Goal: Find specific page/section: Find specific page/section

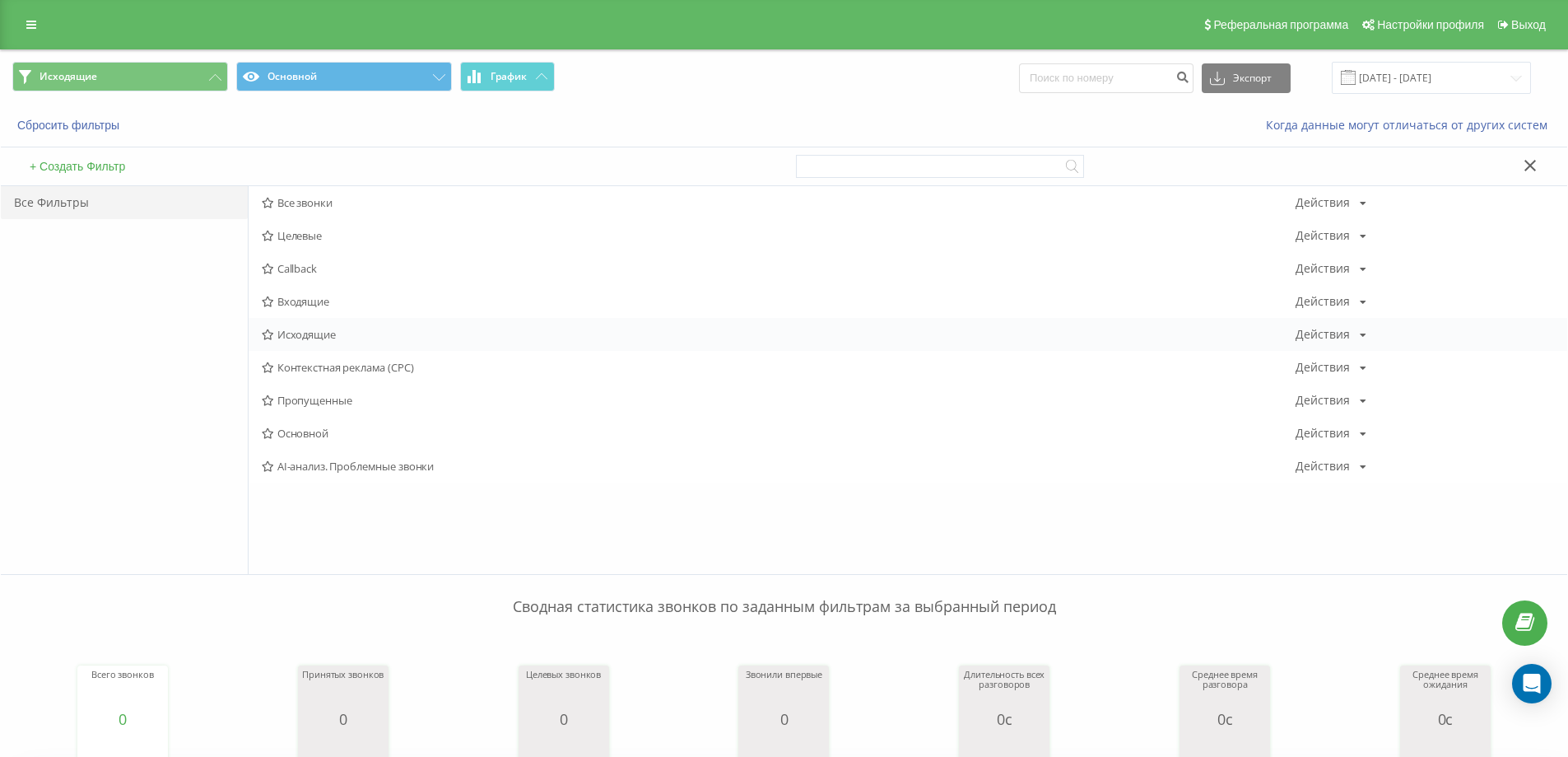
click at [317, 332] on span "Исходящие" at bounding box center [779, 334] width 1034 height 12
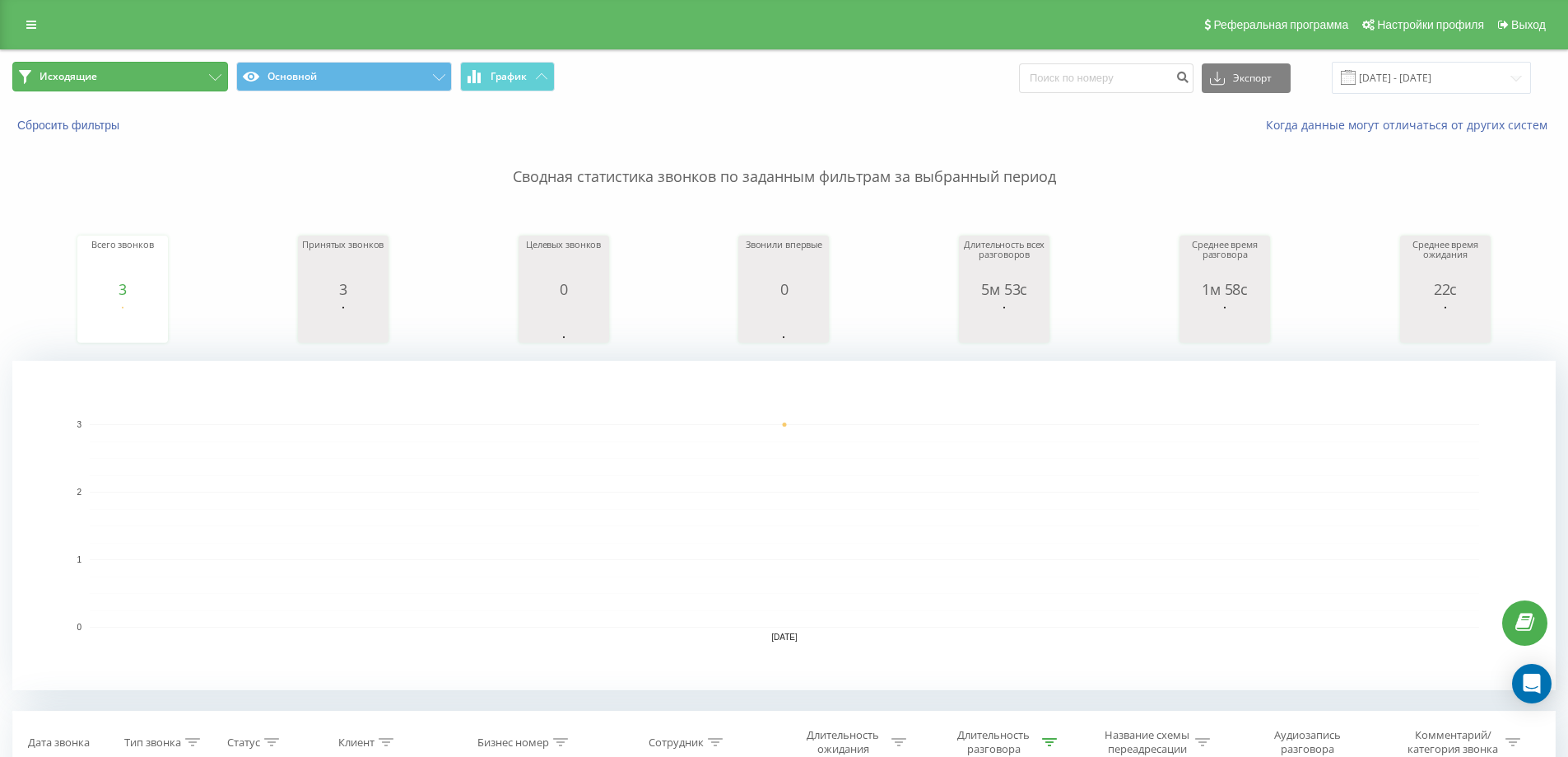
drag, startPoint x: 159, startPoint y: 77, endPoint x: 198, endPoint y: 106, distance: 48.6
click at [159, 77] on button "Исходящие" at bounding box center [121, 76] width 216 height 29
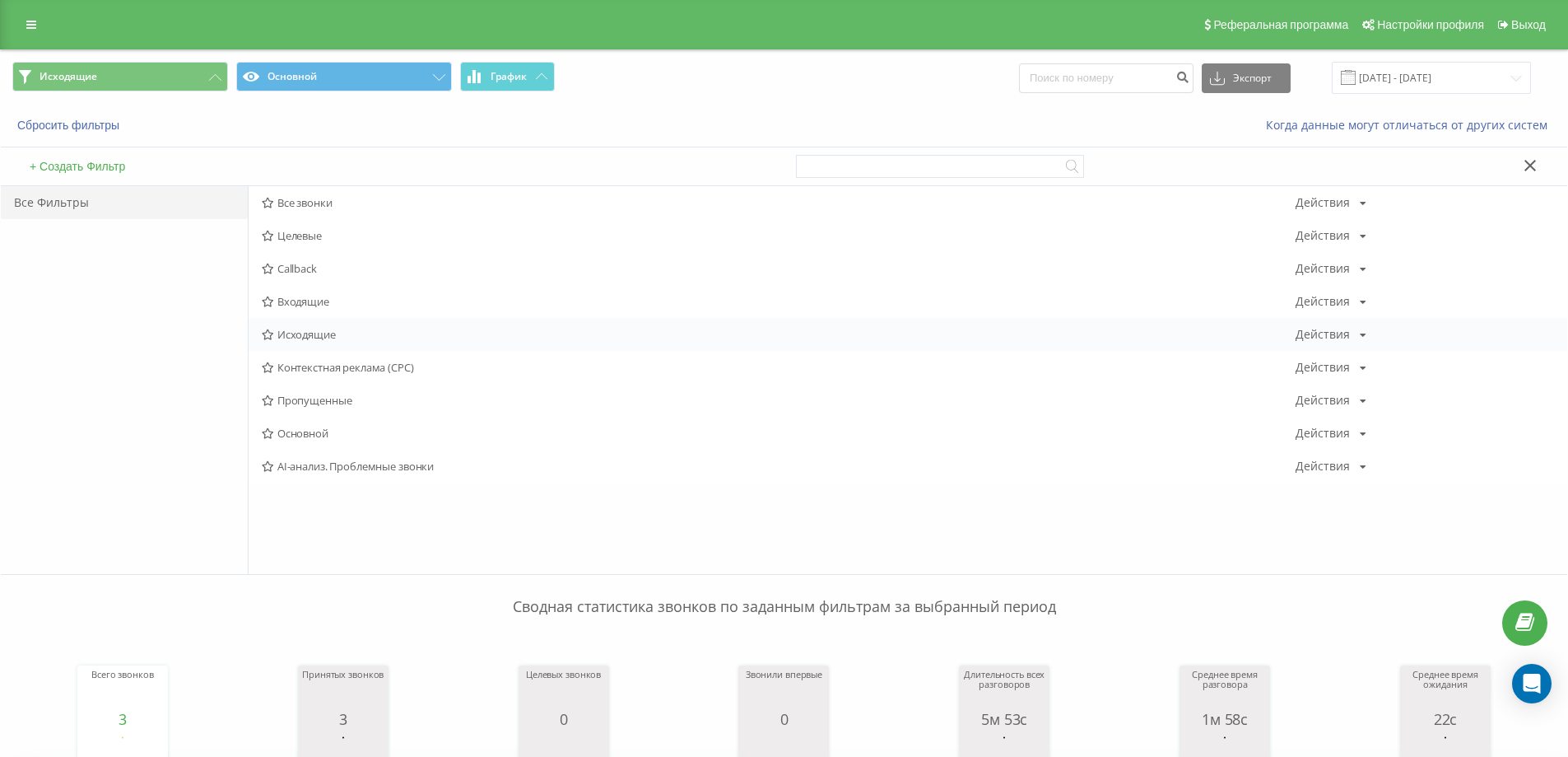
click at [343, 337] on span "Исходящие" at bounding box center [779, 334] width 1034 height 12
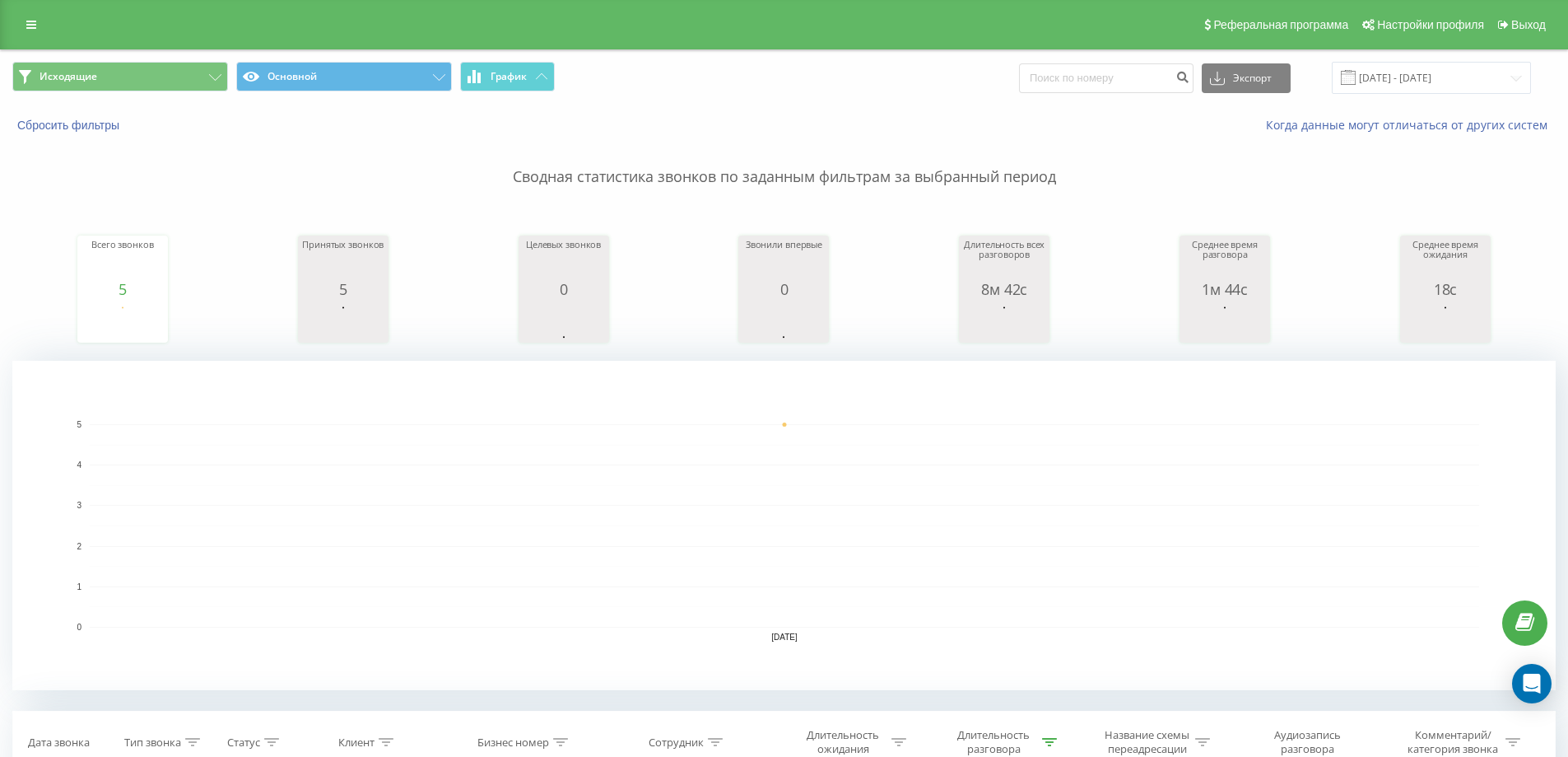
click at [169, 60] on div "Исходящие Основной График Экспорт .csv .xls .xlsx [DATE] - [DATE]" at bounding box center [784, 78] width 1566 height 55
click at [180, 74] on button "Исходящие" at bounding box center [121, 76] width 216 height 29
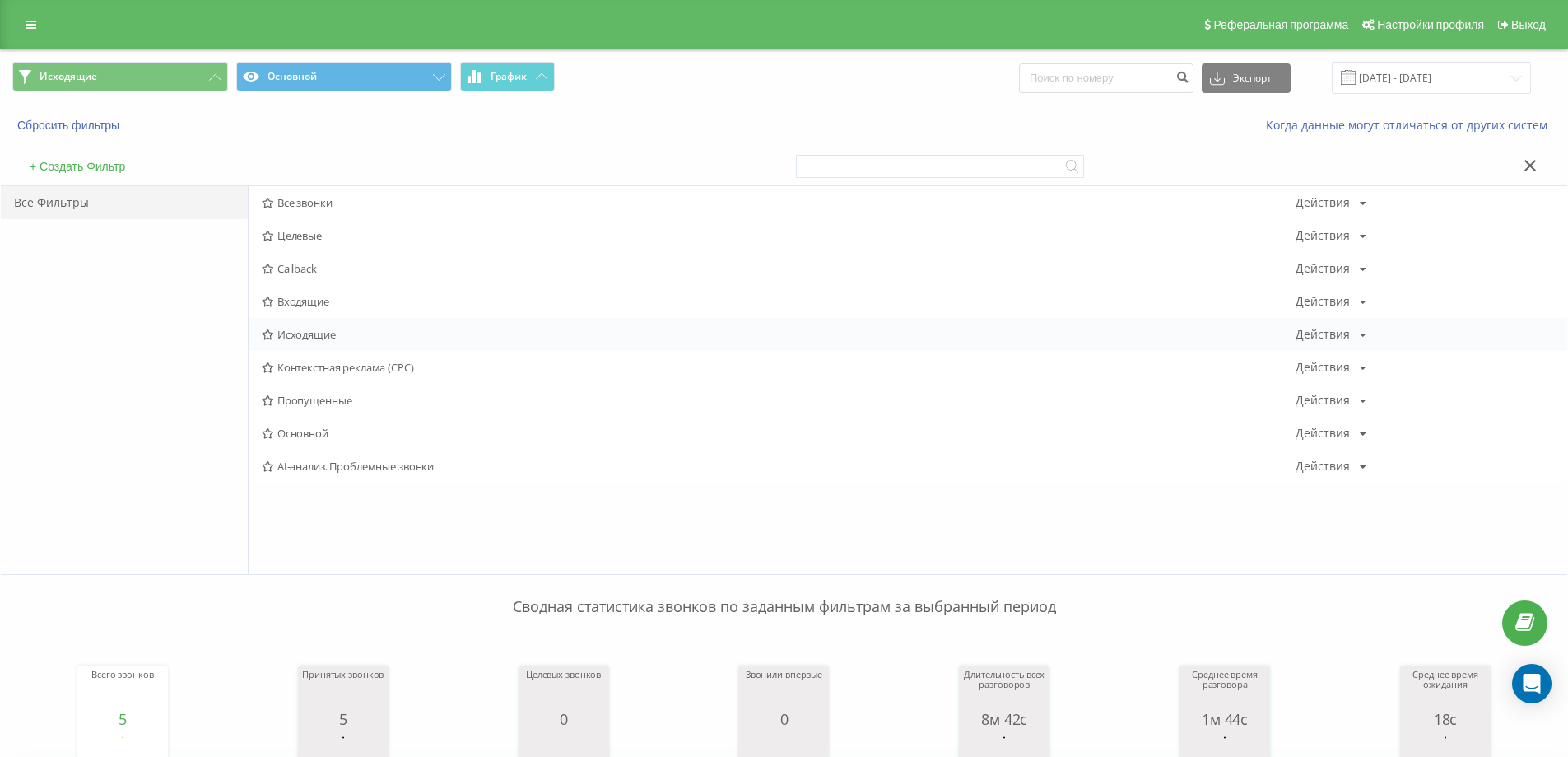
click at [304, 333] on span "Исходящие" at bounding box center [779, 334] width 1034 height 12
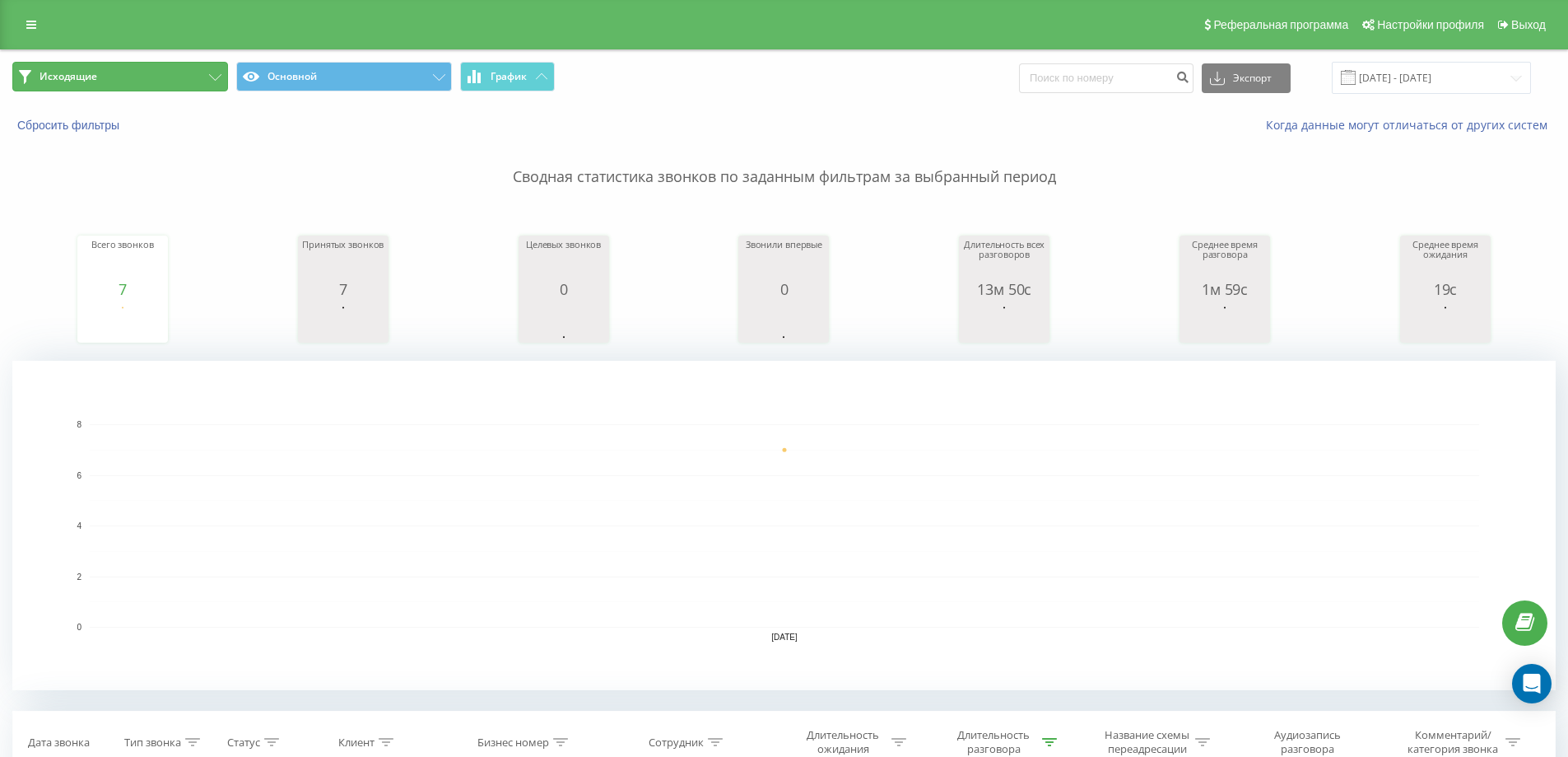
click at [196, 76] on button "Исходящие" at bounding box center [121, 76] width 216 height 29
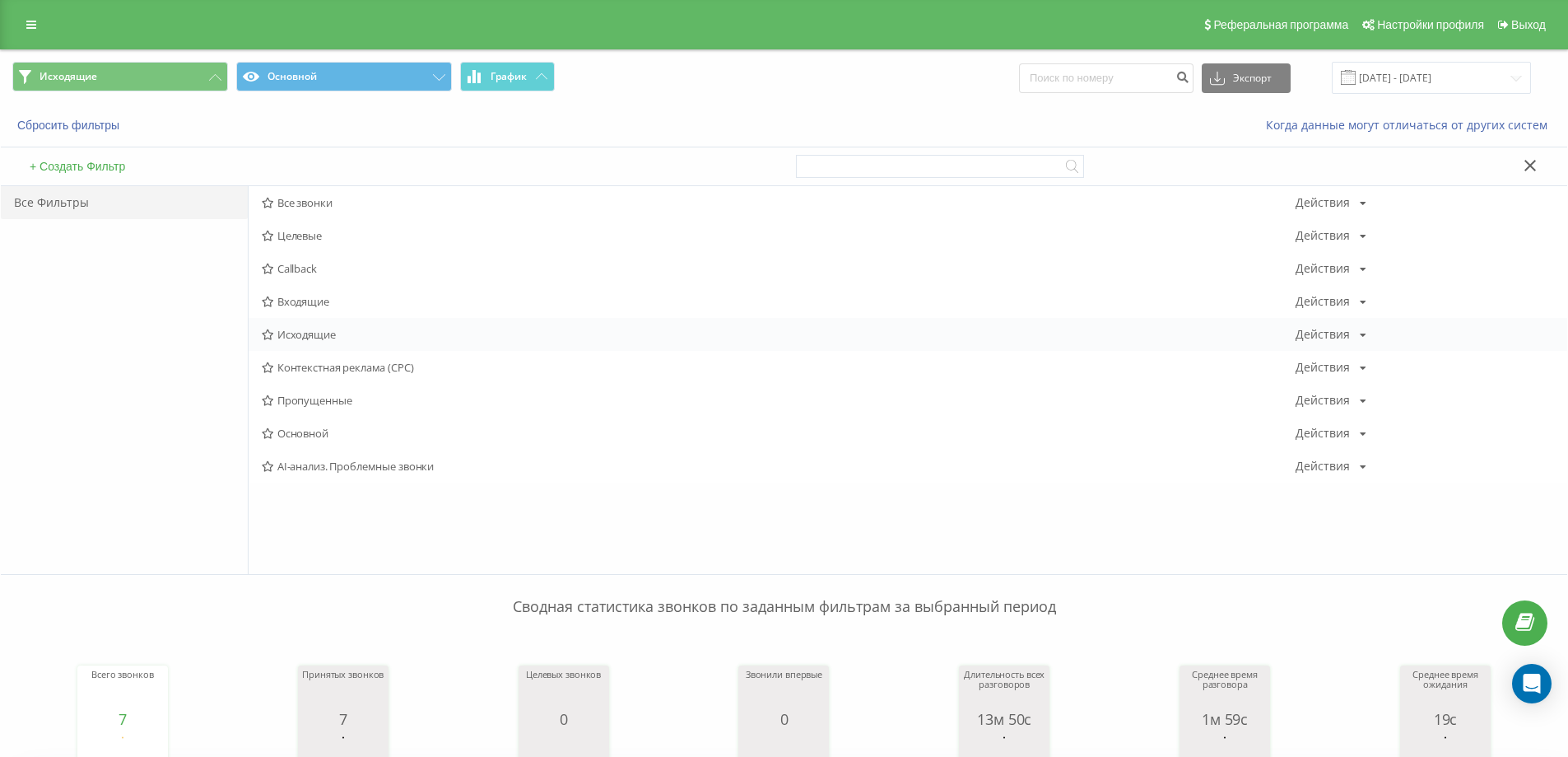
click at [315, 334] on span "Исходящие" at bounding box center [779, 334] width 1034 height 12
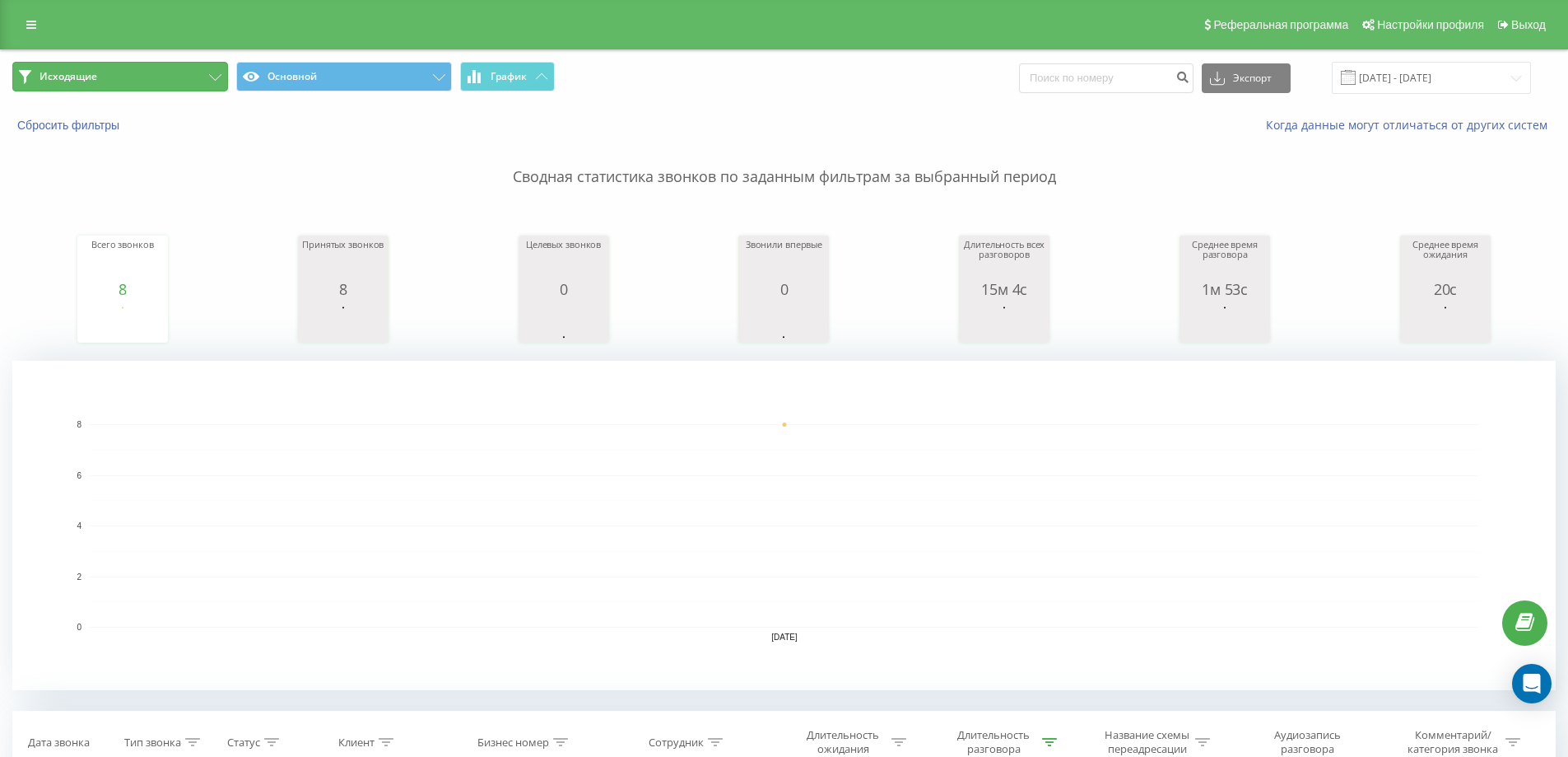
click at [152, 75] on button "Исходящие" at bounding box center [121, 76] width 216 height 29
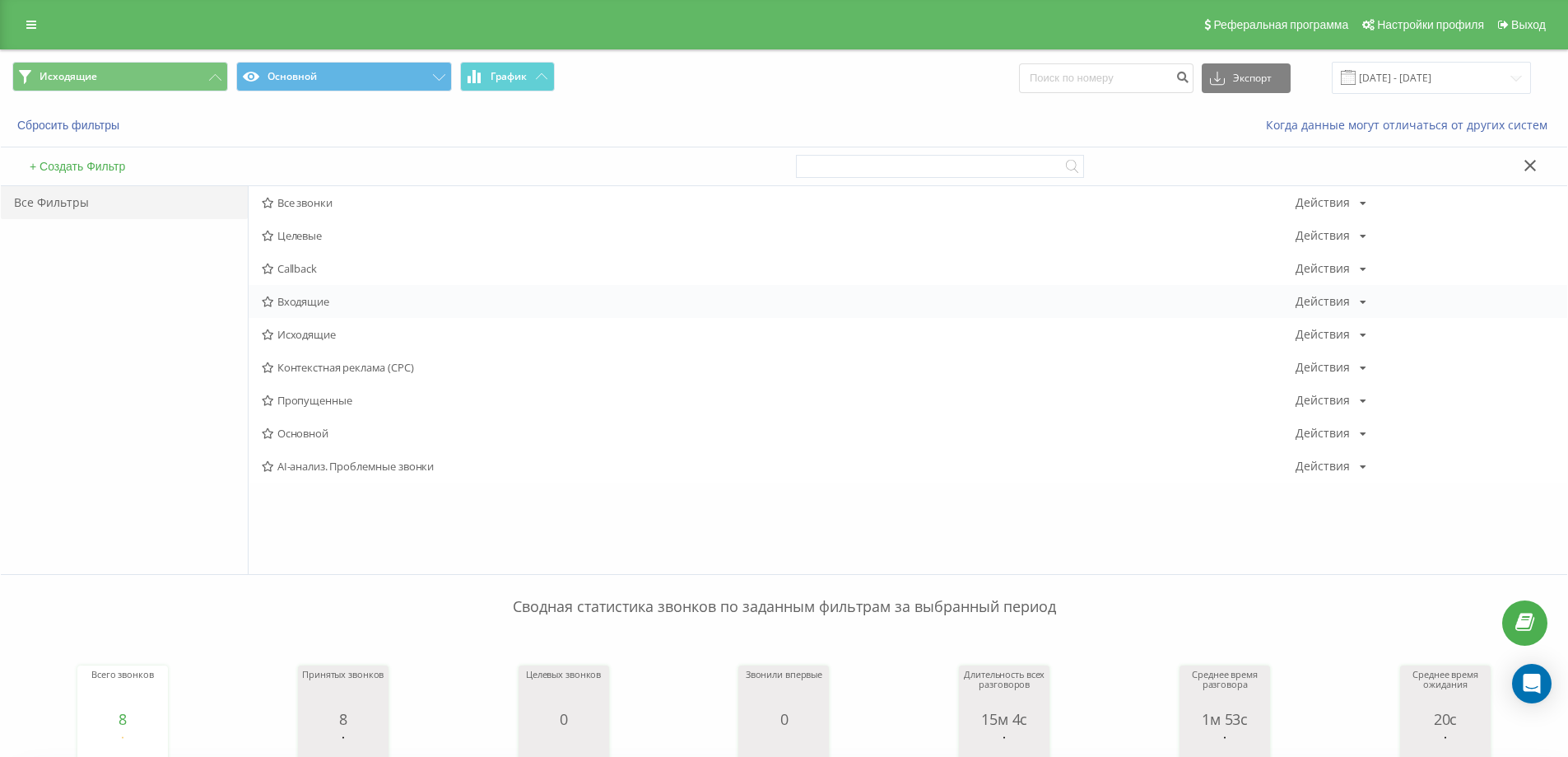
click at [319, 302] on span "Входящие" at bounding box center [779, 301] width 1034 height 12
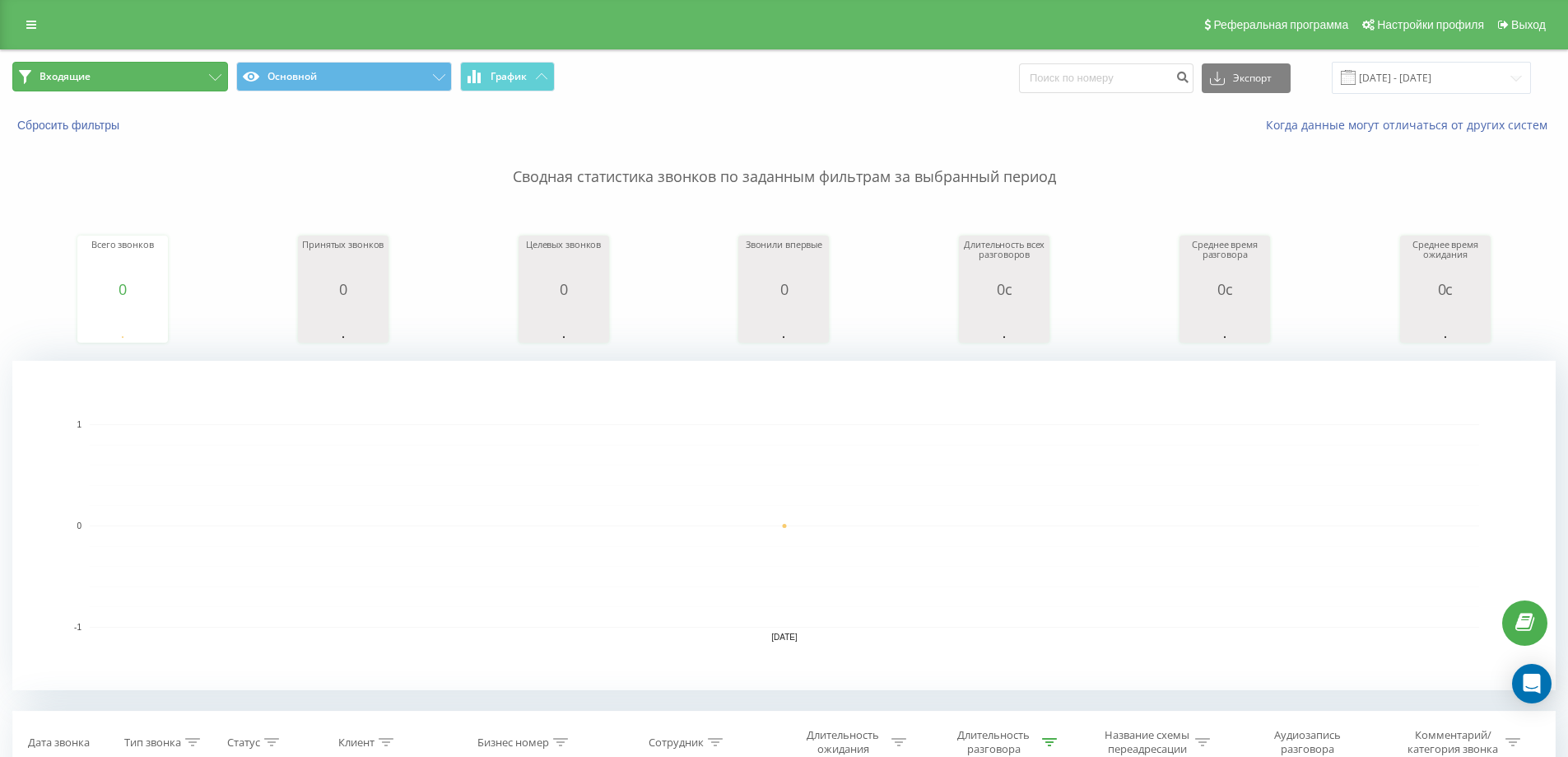
click at [177, 78] on button "Входящие" at bounding box center [121, 76] width 216 height 29
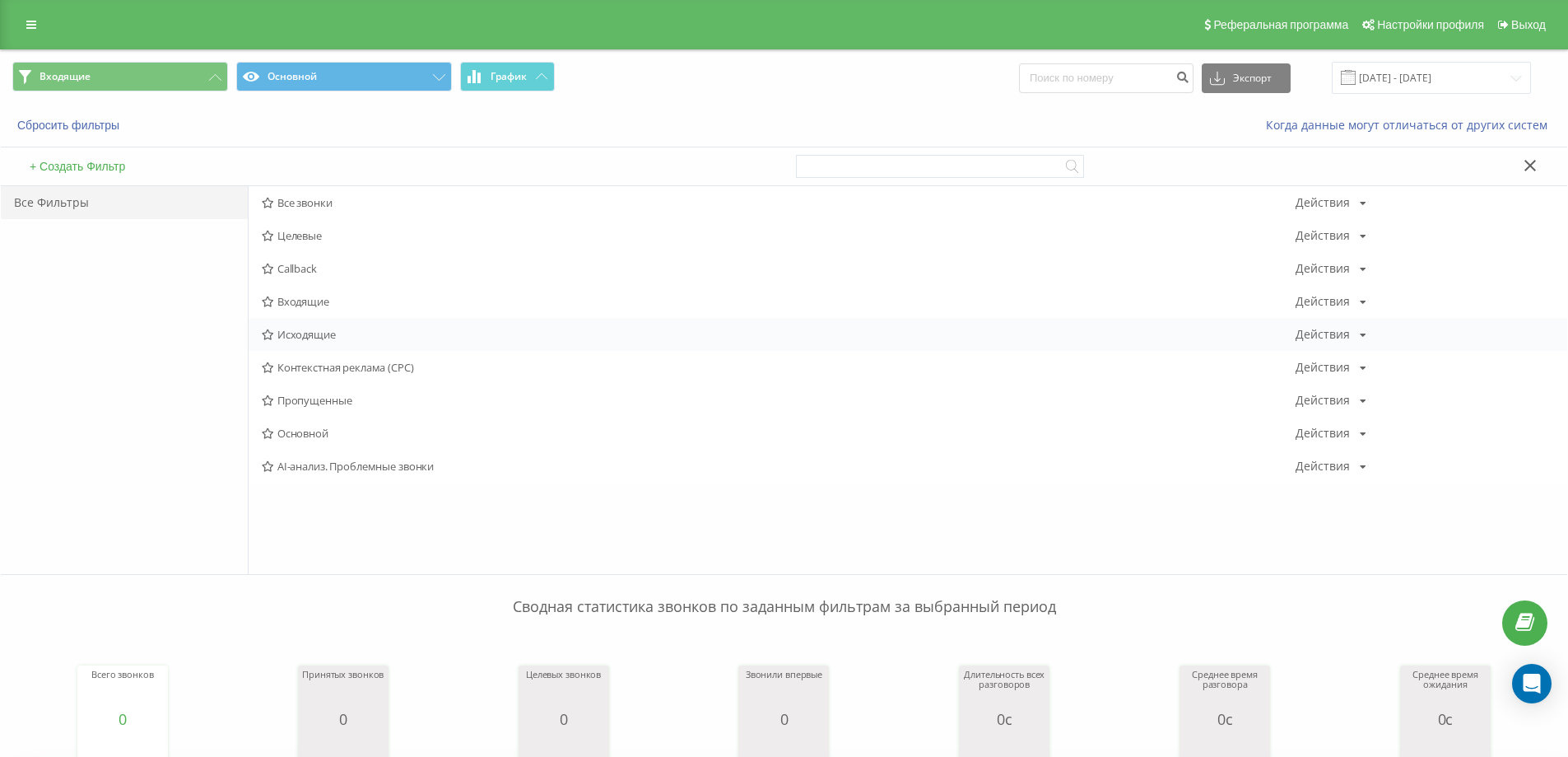
click at [314, 334] on span "Исходящие" at bounding box center [779, 334] width 1034 height 12
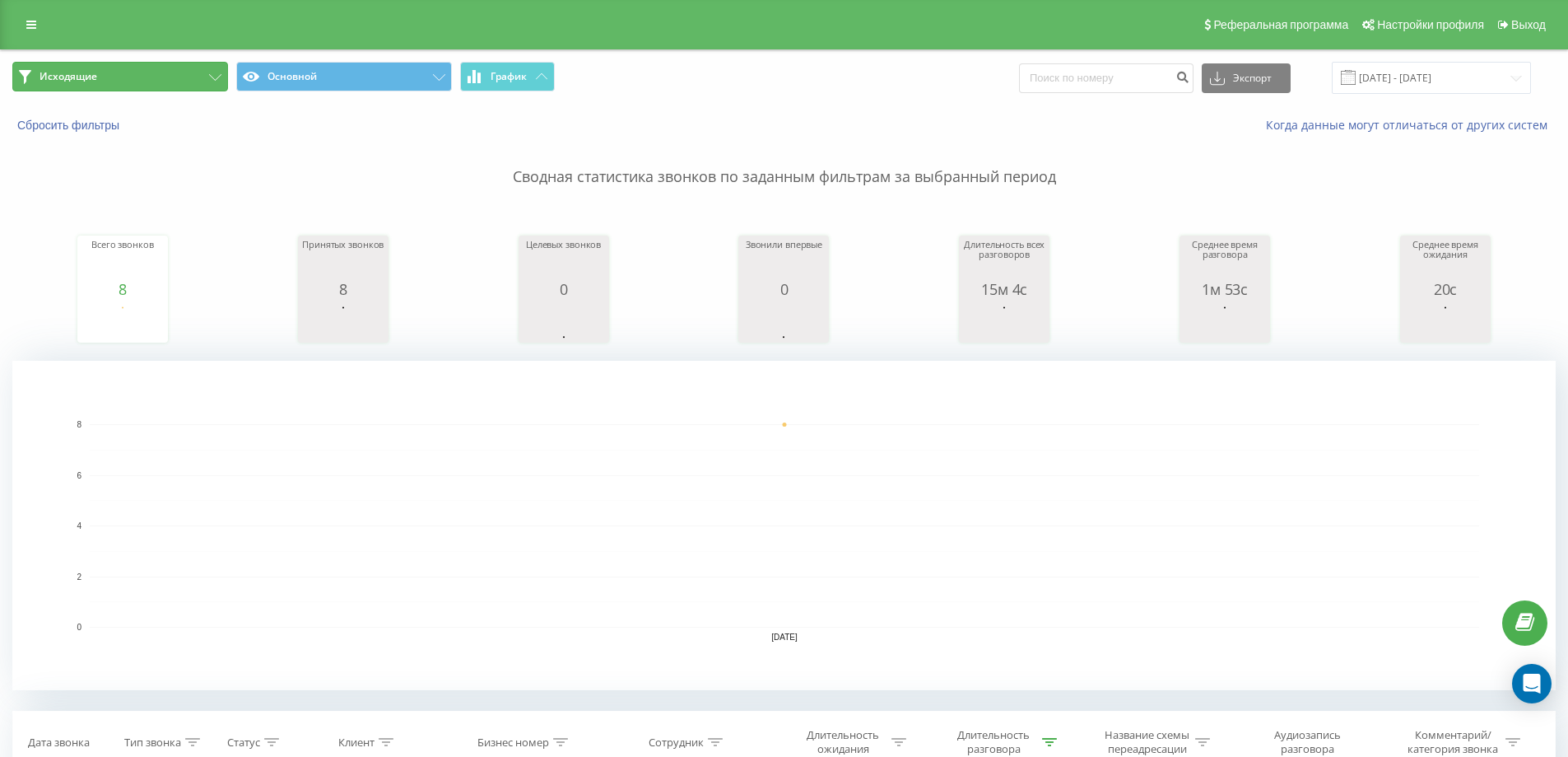
click at [183, 73] on button "Исходящие" at bounding box center [121, 76] width 216 height 29
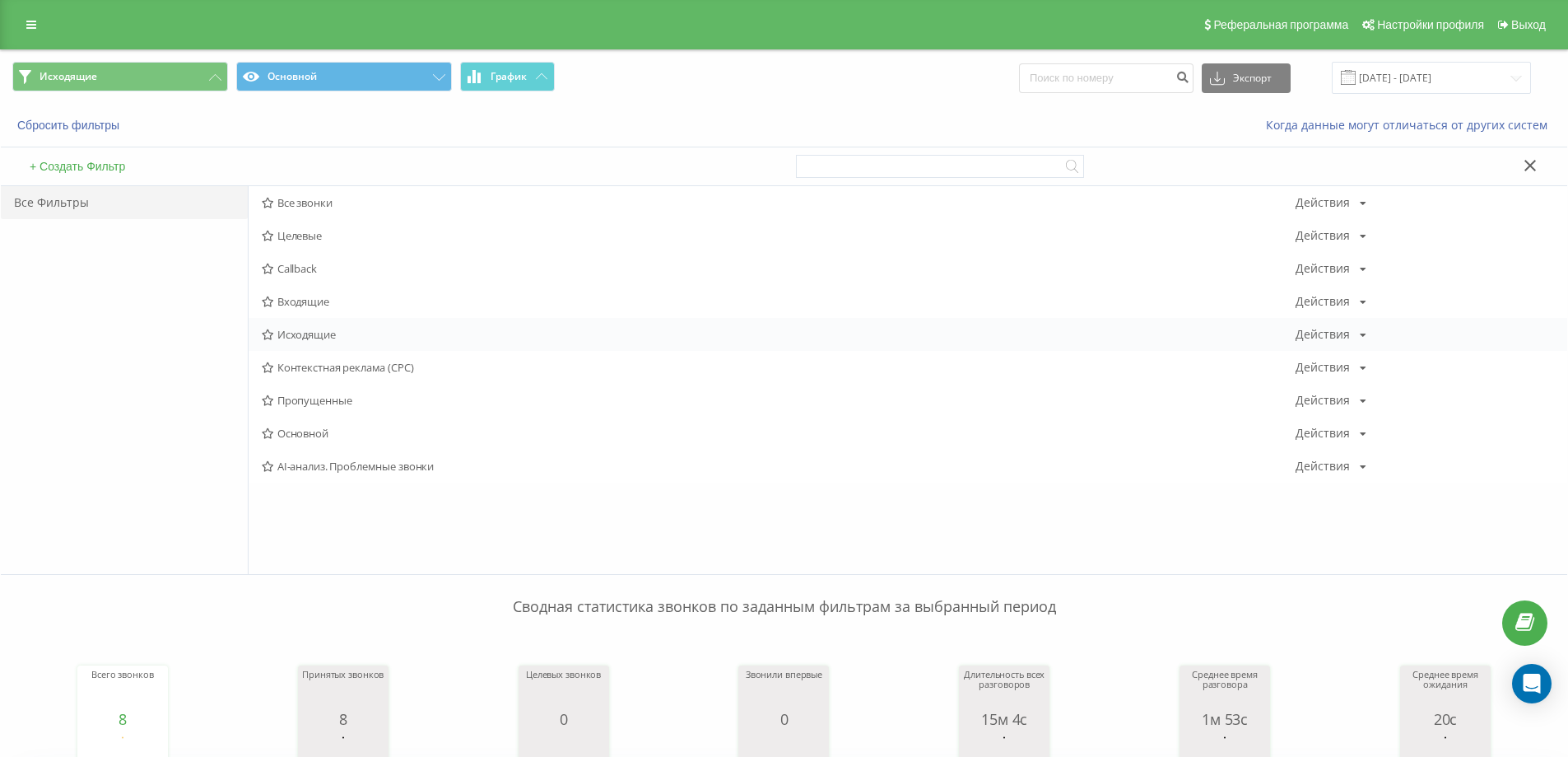
click at [316, 328] on span "Исходящие" at bounding box center [779, 334] width 1034 height 12
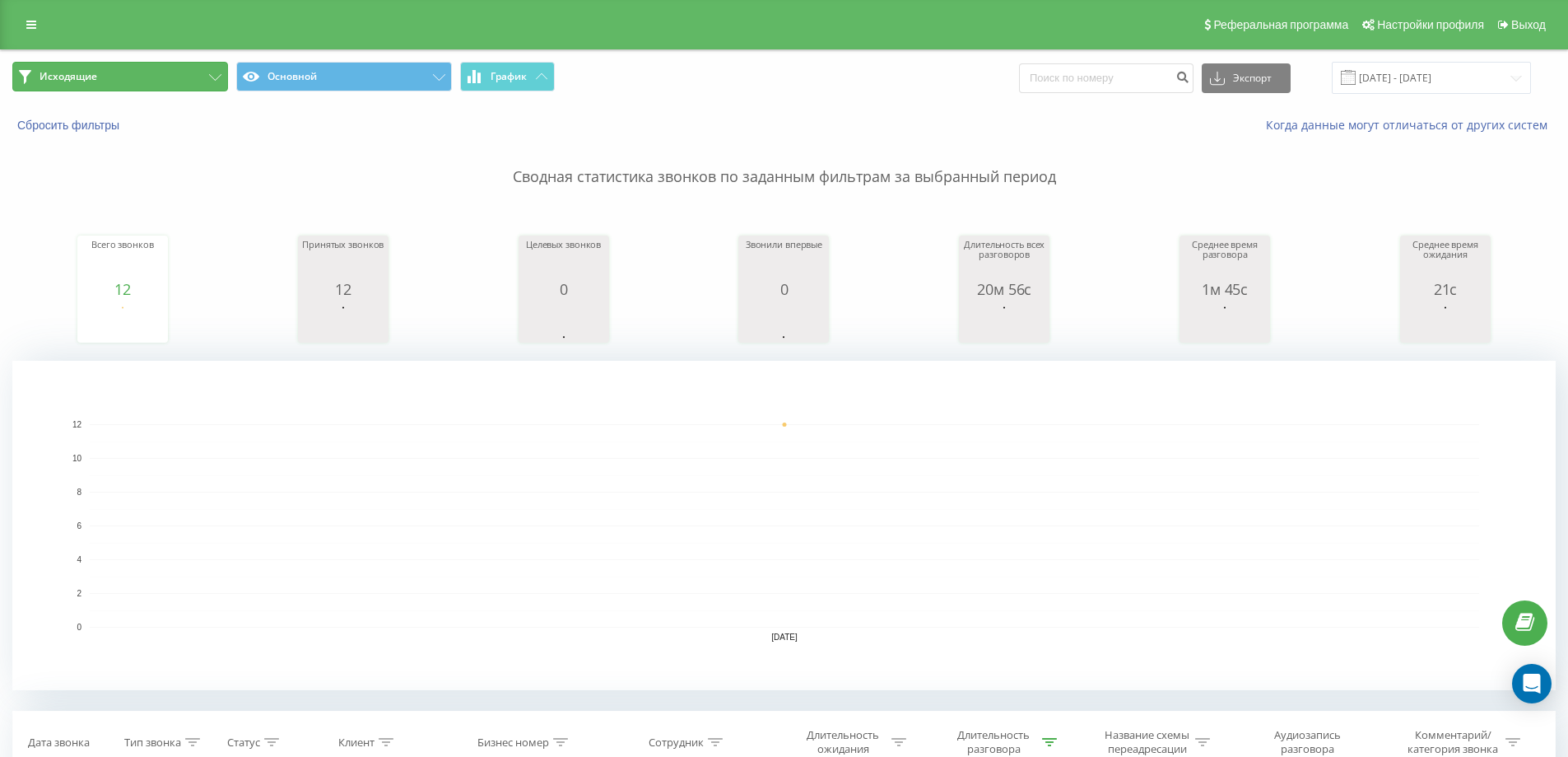
click at [179, 75] on button "Исходящие" at bounding box center [121, 76] width 216 height 29
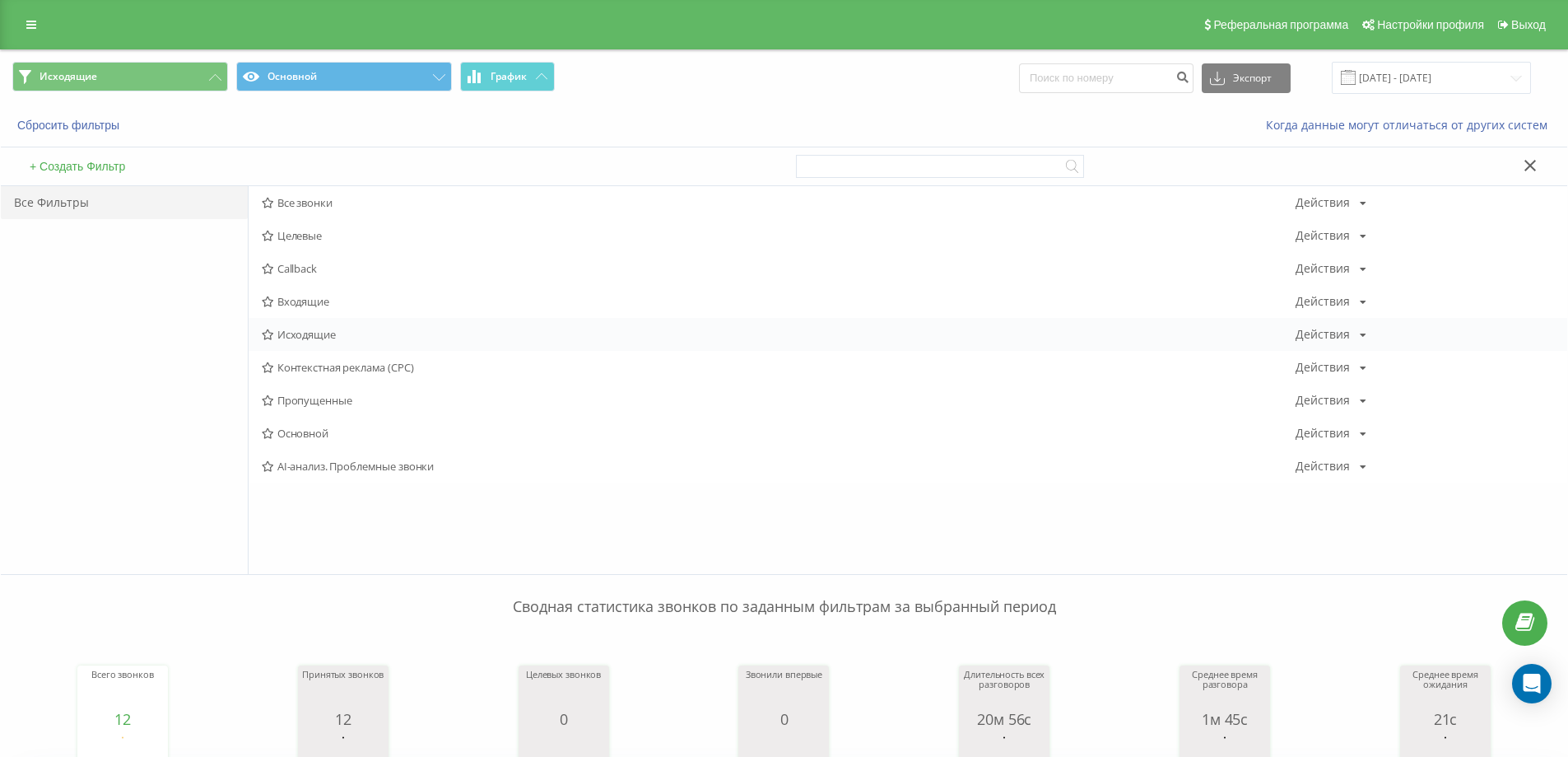
click at [284, 328] on span "Исходящие" at bounding box center [779, 334] width 1034 height 12
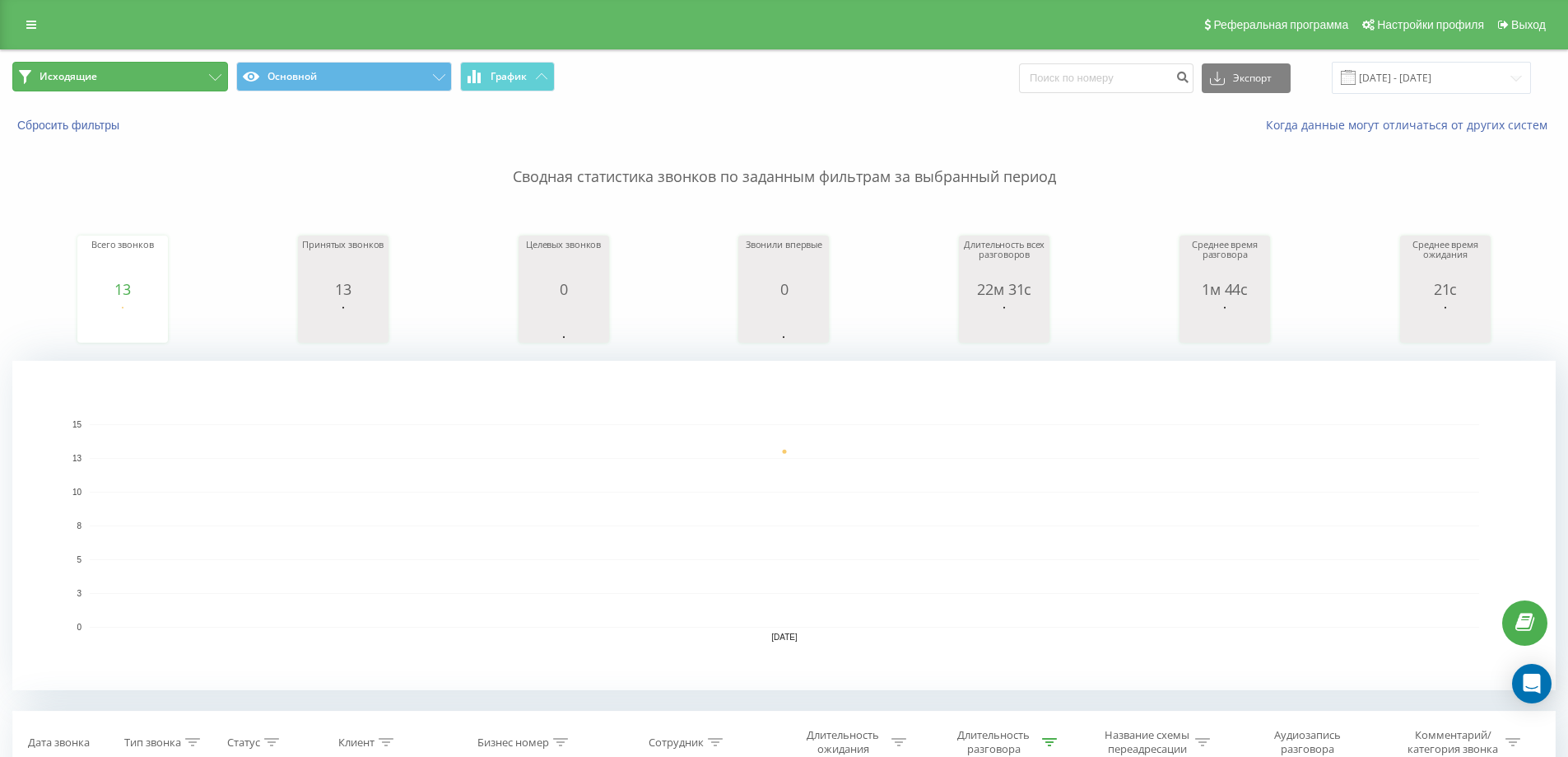
click at [154, 75] on button "Исходящие" at bounding box center [121, 76] width 216 height 29
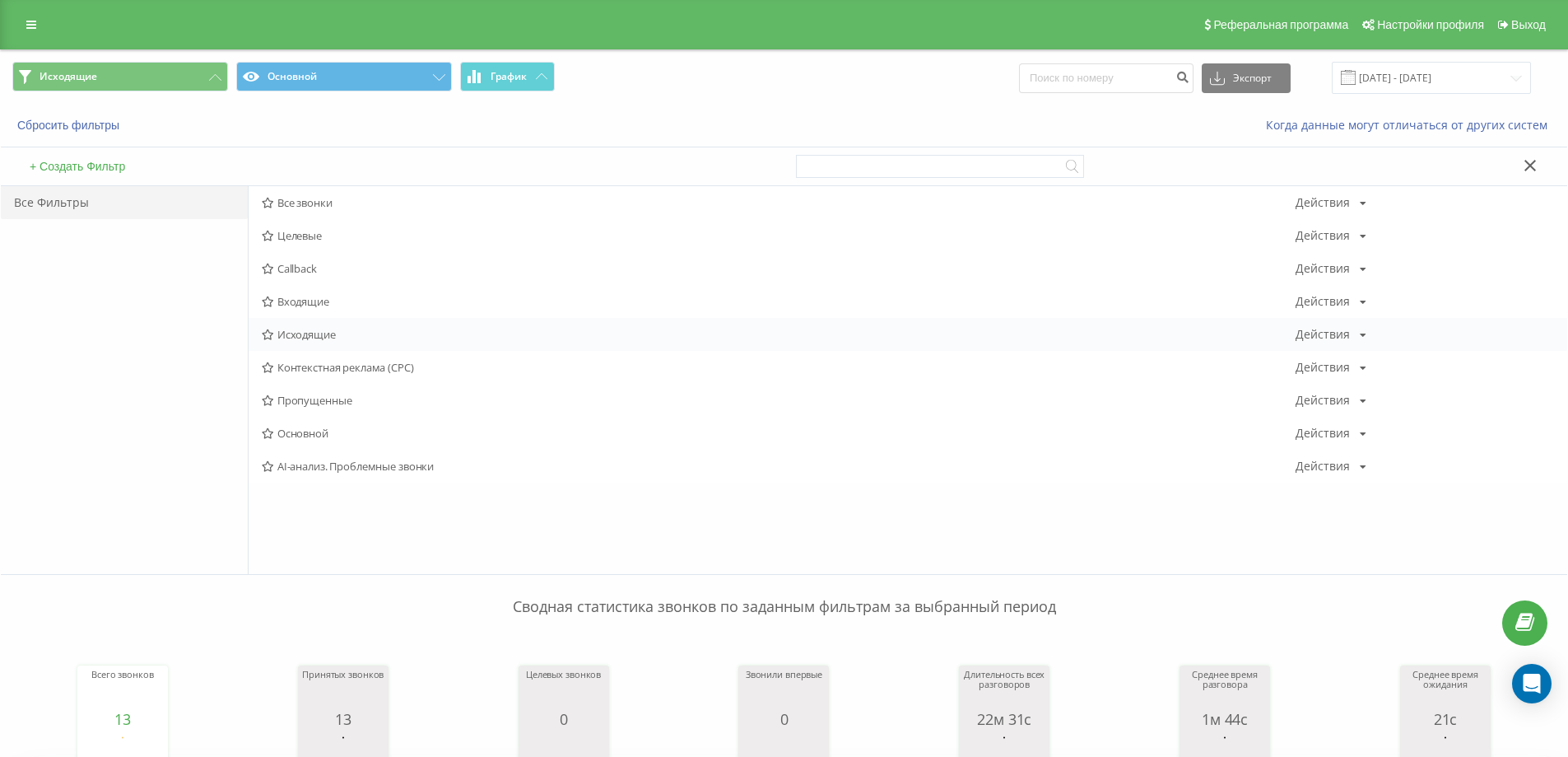
click at [293, 332] on span "Исходящие" at bounding box center [779, 334] width 1034 height 12
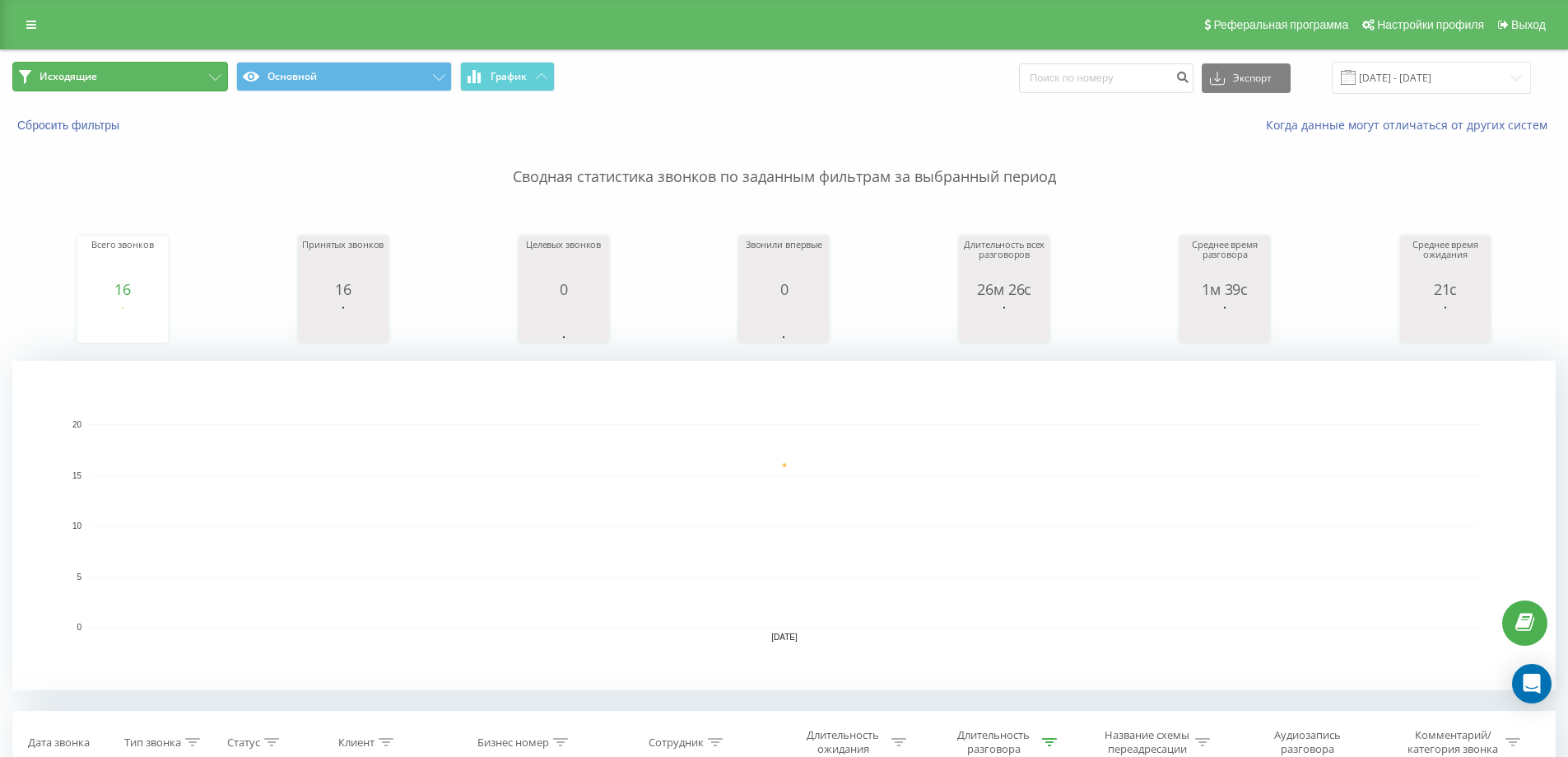
click at [86, 79] on span "Исходящие" at bounding box center [68, 77] width 58 height 13
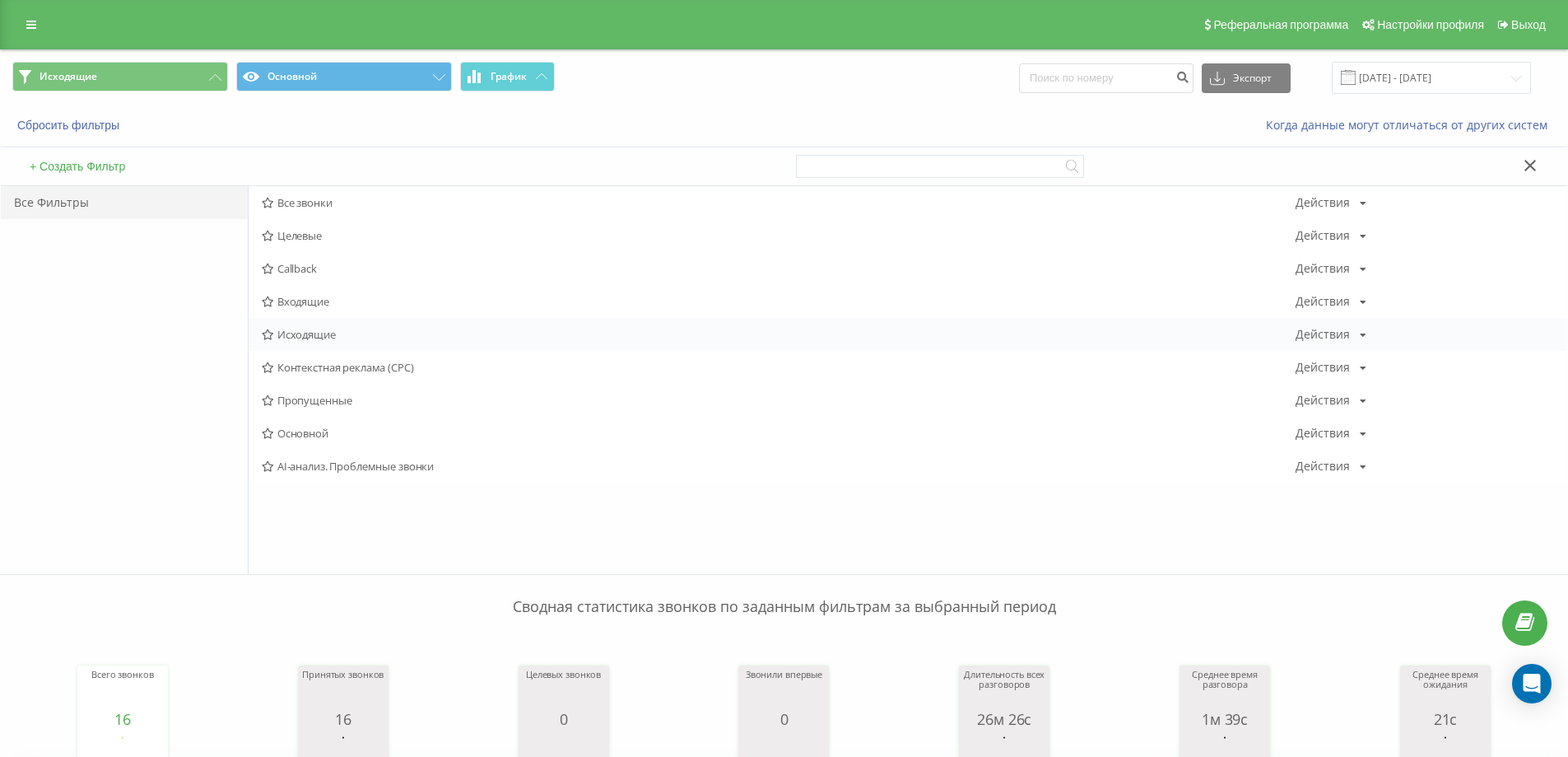
click at [282, 339] on span "Исходящие" at bounding box center [779, 334] width 1034 height 12
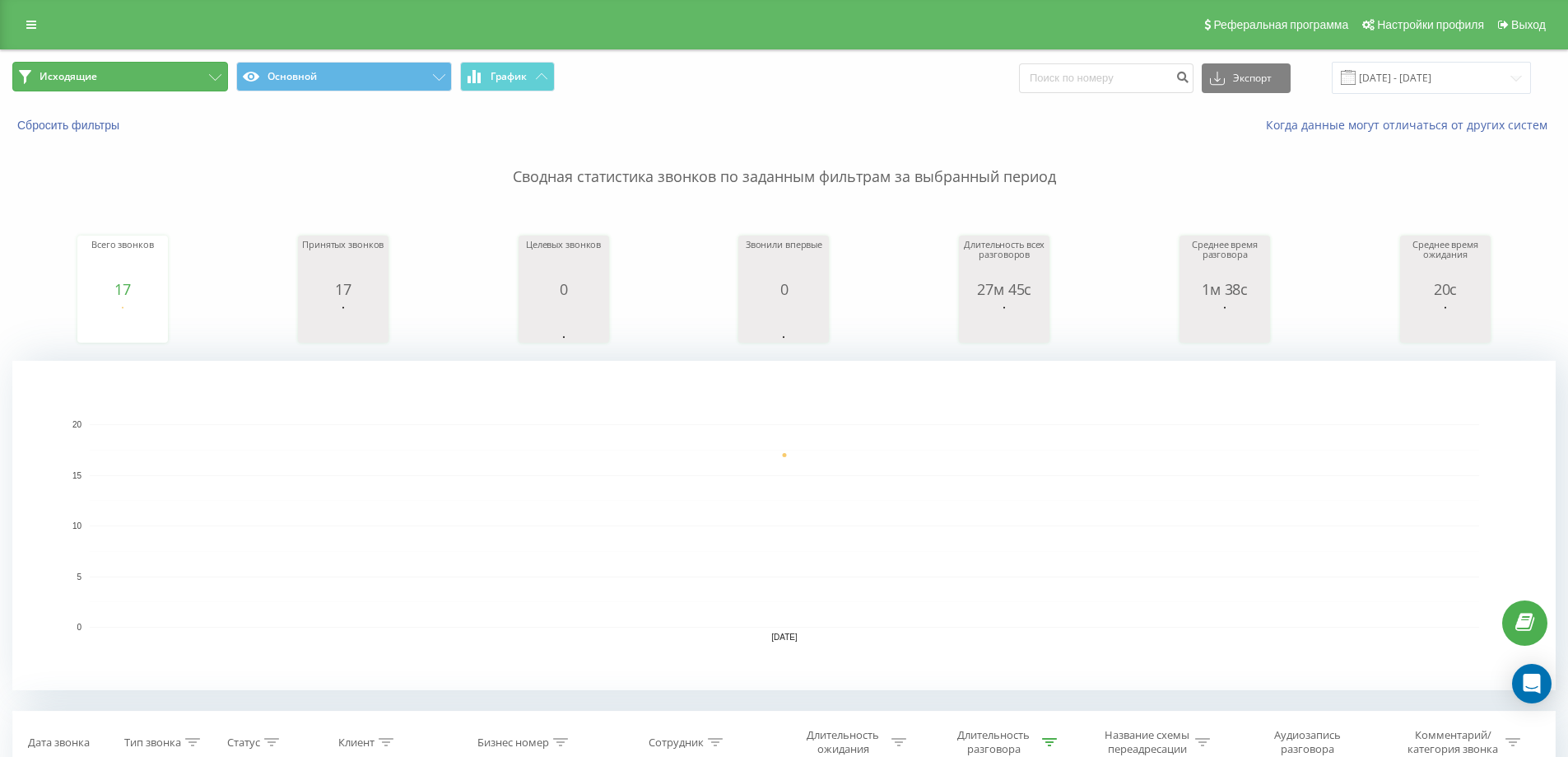
click at [157, 84] on button "Исходящие" at bounding box center [121, 76] width 216 height 29
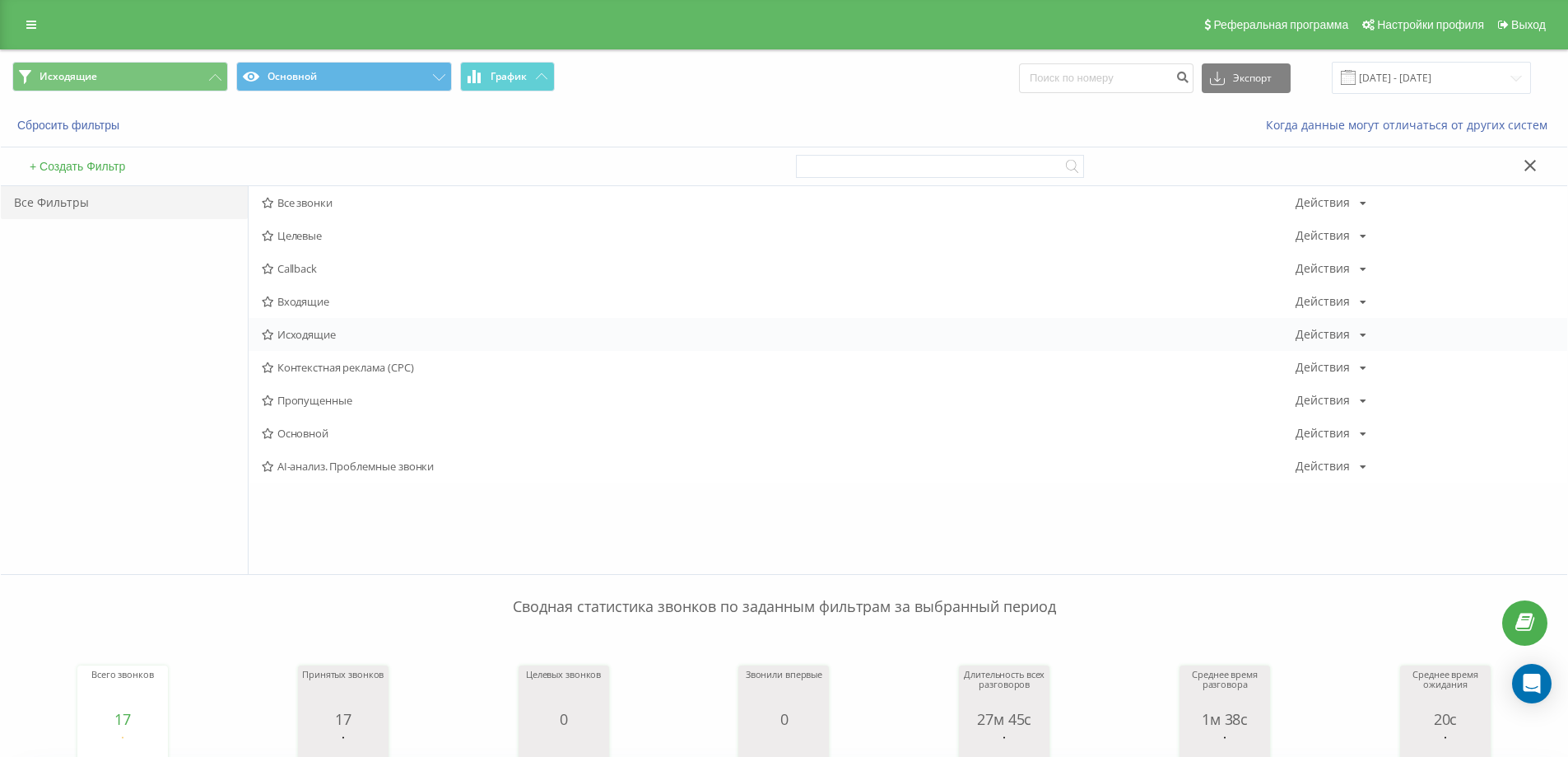
click at [322, 332] on span "Исходящие" at bounding box center [779, 334] width 1034 height 12
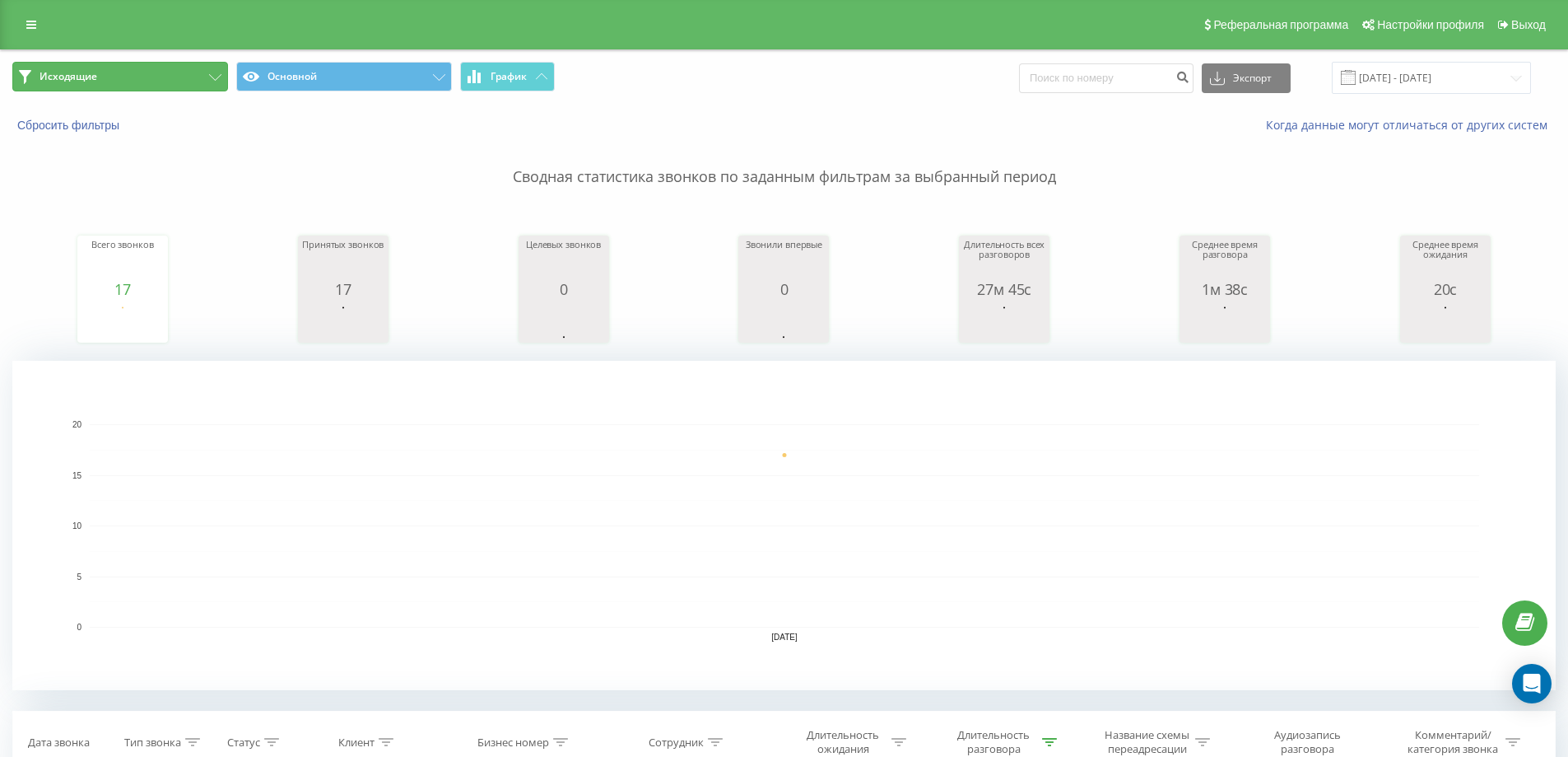
click at [161, 79] on button "Исходящие" at bounding box center [121, 76] width 216 height 29
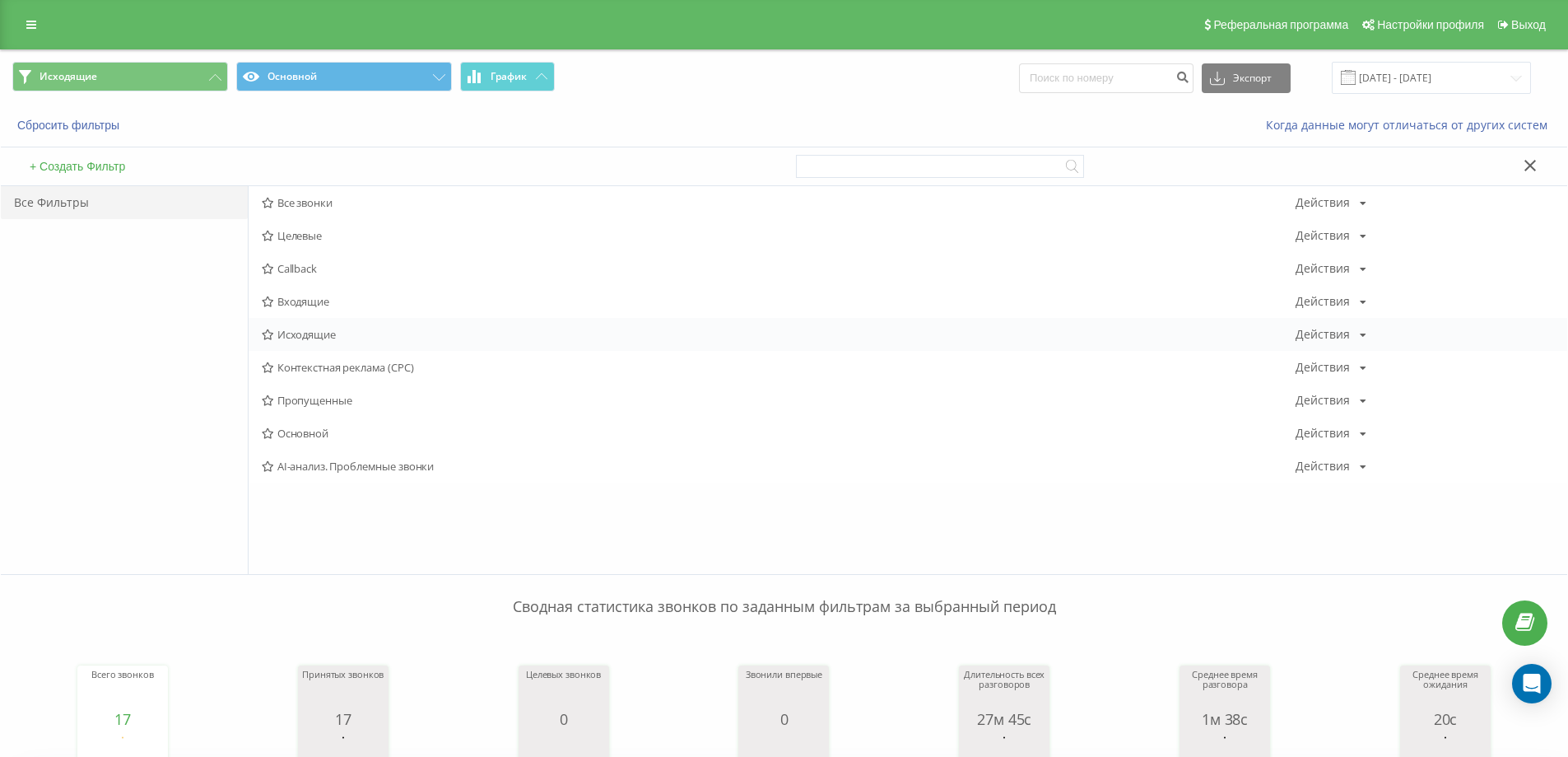
click at [283, 332] on span "Исходящие" at bounding box center [779, 334] width 1034 height 12
